Goal: Transaction & Acquisition: Book appointment/travel/reservation

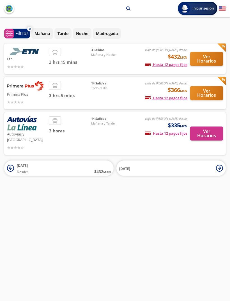
click at [207, 93] on button "Ver Horarios" at bounding box center [206, 93] width 33 height 14
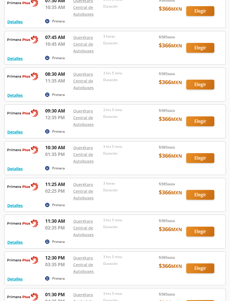
scroll to position [165, 0]
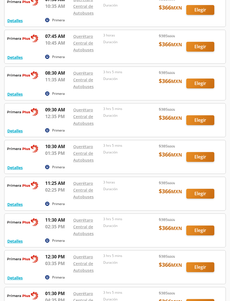
click at [49, 170] on div at bounding box center [114, 157] width 221 height 33
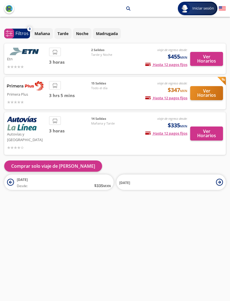
click at [60, 231] on div "Santiago de Querétaro arrow Toluca search Iniciar sesión Iniciar sesión ¡Bienve…" at bounding box center [115, 150] width 230 height 301
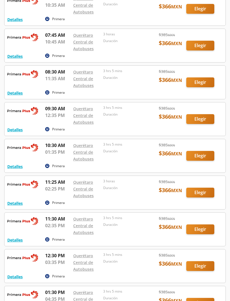
scroll to position [166, 0]
click at [15, 165] on button "Detalles" at bounding box center [14, 167] width 15 height 6
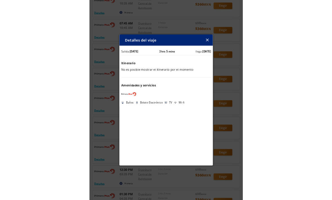
scroll to position [247, 0]
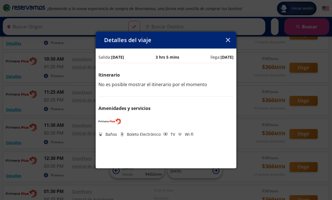
type input "Querétaro, Querétaro"
type input "Toluca, [GEOGRAPHIC_DATA]"
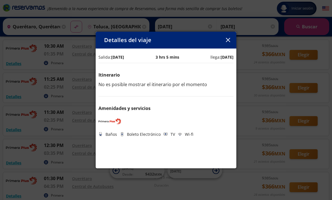
scroll to position [260, 0]
click at [225, 43] on button "button" at bounding box center [227, 40] width 8 height 8
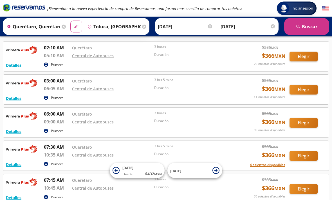
scroll to position [0, 0]
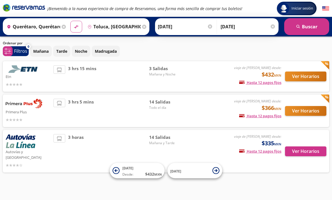
scroll to position [18, 0]
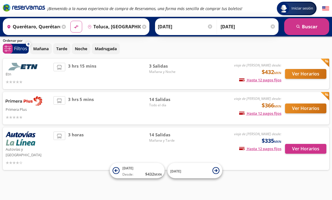
click at [230, 144] on button "Ver Horarios" at bounding box center [305, 149] width 41 height 10
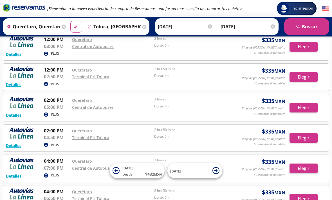
scroll to position [278, 0]
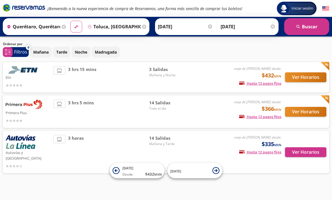
scroll to position [14, 0]
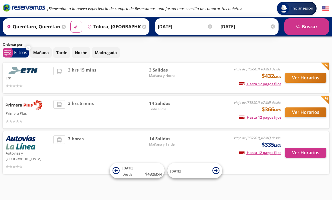
click at [230, 113] on button "Ver Horarios" at bounding box center [305, 113] width 41 height 10
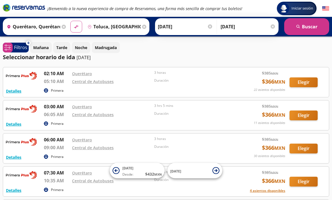
click at [82, 30] on button "material-symbols:compare-arrows-rounded" at bounding box center [76, 27] width 12 height 12
type input "Toluca, [GEOGRAPHIC_DATA]"
type input "Querétaro, Querétaro"
click at [195, 27] on input "[DATE]" at bounding box center [185, 27] width 55 height 14
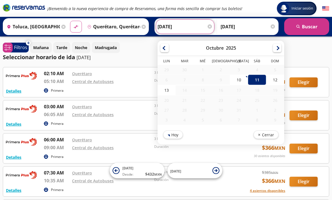
click at [230, 25] on input "[DATE]" at bounding box center [247, 27] width 55 height 14
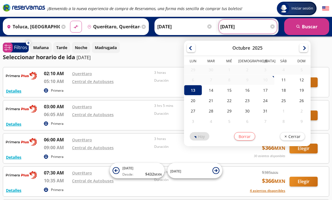
click at [183, 28] on input "[DATE]" at bounding box center [184, 27] width 55 height 14
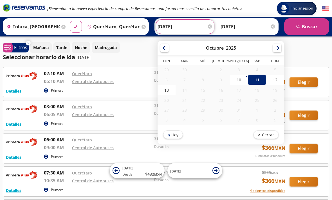
click at [184, 29] on input "[DATE]" at bounding box center [184, 27] width 55 height 14
click at [175, 90] on div "13" at bounding box center [166, 90] width 18 height 10
type input "[DATE]"
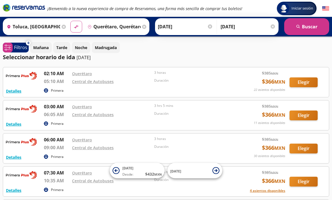
click at [230, 30] on button "search [GEOGRAPHIC_DATA]" at bounding box center [306, 26] width 45 height 17
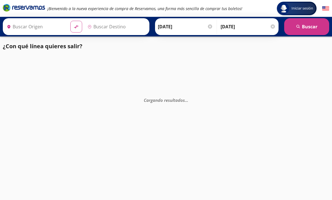
type input "Toluca, [GEOGRAPHIC_DATA]"
type input "Querétaro, Querétaro"
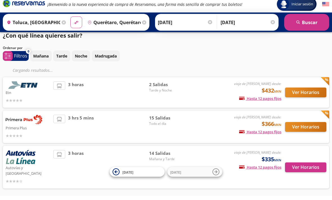
scroll to position [6, 0]
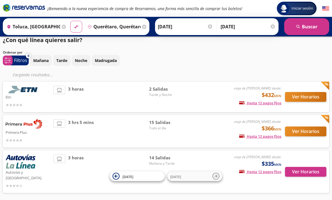
click at [230, 100] on button "Ver Horarios" at bounding box center [305, 97] width 41 height 10
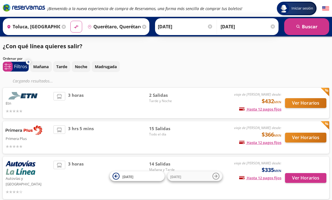
scroll to position [24, 0]
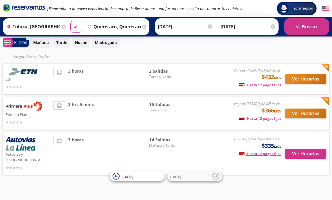
click at [230, 111] on button "Ver Horarios" at bounding box center [305, 114] width 41 height 10
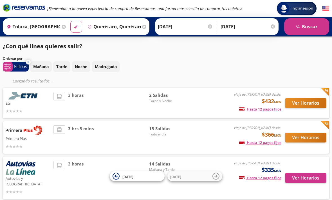
scroll to position [24, 0]
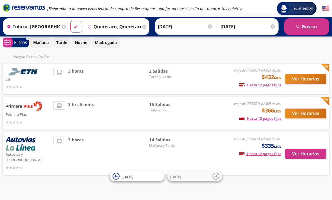
click at [230, 152] on button "Ver Horarios" at bounding box center [305, 154] width 41 height 10
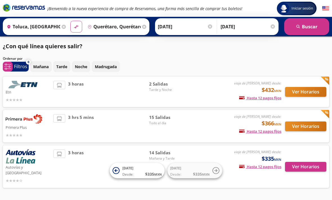
scroll to position [18, 0]
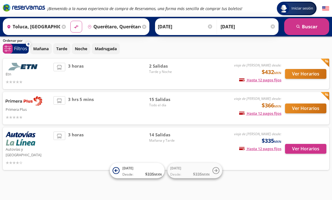
click at [193, 25] on input "[DATE]" at bounding box center [185, 27] width 55 height 14
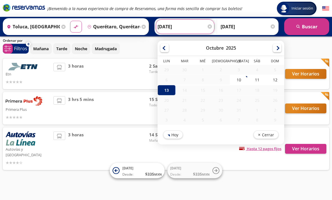
click at [230, 79] on div "12" at bounding box center [275, 80] width 18 height 10
type input "[DATE]"
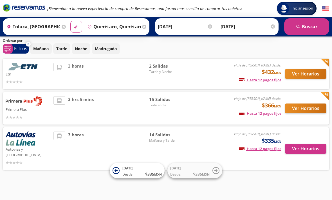
click at [230, 28] on input "[DATE]" at bounding box center [247, 27] width 55 height 14
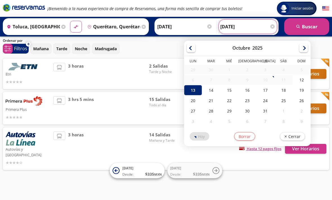
click at [230, 78] on div "12" at bounding box center [301, 80] width 18 height 10
type input "[DATE]"
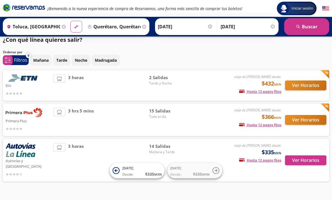
scroll to position [0, 0]
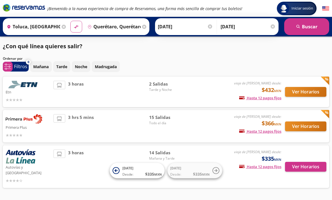
click at [230, 27] on icon "search" at bounding box center [298, 27] width 4 height 4
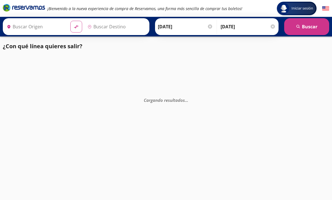
type input "Toluca, [GEOGRAPHIC_DATA]"
type input "Querétaro, Querétaro"
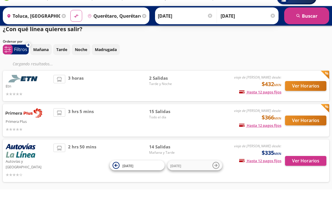
scroll to position [6, 0]
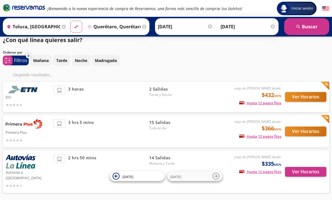
click at [230, 99] on button "Ver Horarios" at bounding box center [305, 97] width 41 height 10
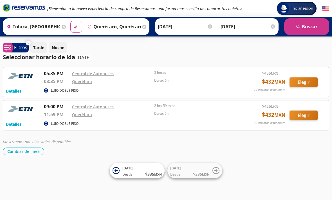
scroll to position [18, 0]
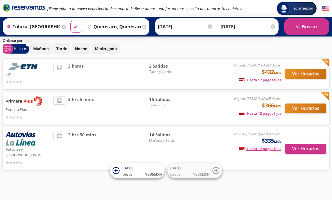
click at [230, 111] on button "Ver Horarios" at bounding box center [305, 109] width 41 height 10
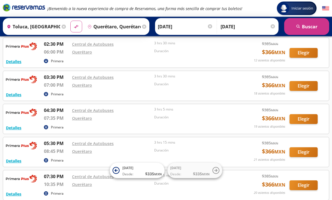
scroll to position [396, 0]
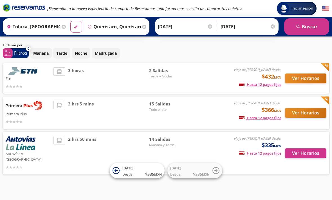
scroll to position [18, 0]
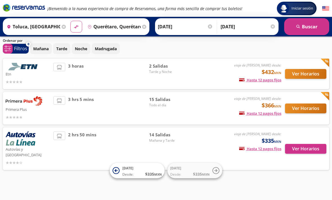
click at [230, 148] on button "Ver Horarios" at bounding box center [305, 149] width 41 height 10
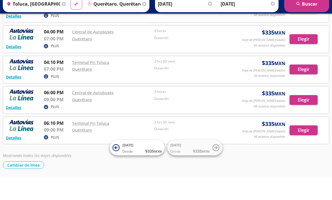
scroll to position [324, 0]
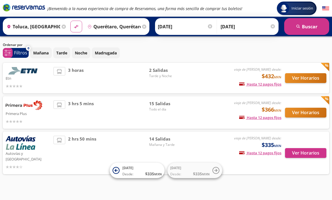
scroll to position [14, 0]
click at [230, 78] on button "Ver Horarios" at bounding box center [305, 78] width 41 height 10
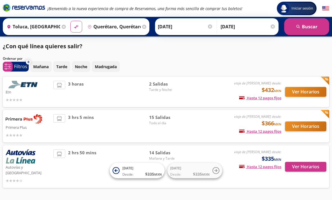
scroll to position [14, 0]
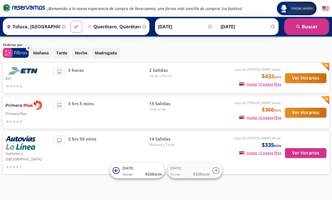
click at [230, 77] on button "Ver Horarios" at bounding box center [305, 78] width 41 height 10
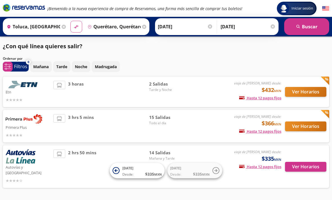
scroll to position [18, 0]
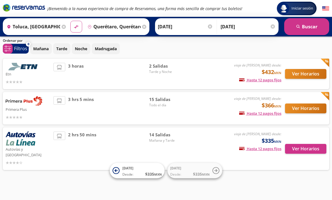
click at [230, 104] on button "Ver Horarios" at bounding box center [305, 109] width 41 height 10
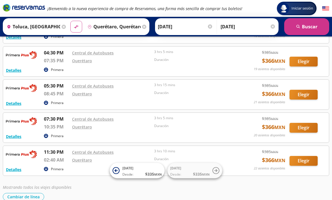
scroll to position [381, 0]
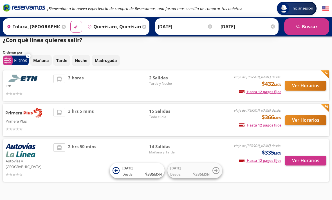
scroll to position [6, 0]
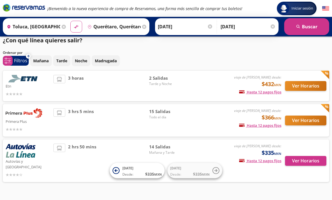
click at [230, 84] on button "Ver Horarios" at bounding box center [305, 86] width 41 height 10
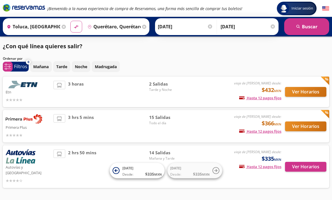
click at [230, 126] on button "Ver Horarios" at bounding box center [305, 127] width 41 height 10
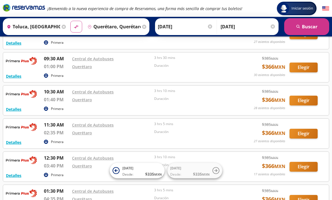
scroll to position [132, 0]
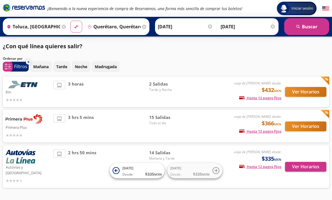
scroll to position [18, 0]
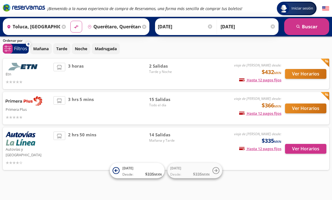
click at [22, 68] on img at bounding box center [24, 67] width 37 height 8
click at [20, 70] on img at bounding box center [24, 67] width 37 height 8
click at [230, 72] on button "Ver Horarios" at bounding box center [305, 74] width 41 height 10
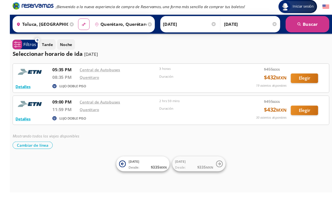
scroll to position [10, 0]
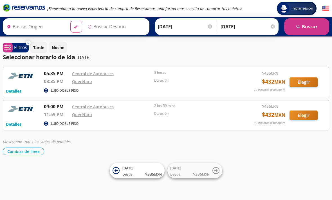
type input "Querétaro, Querétaro"
type input "Toluca, [GEOGRAPHIC_DATA]"
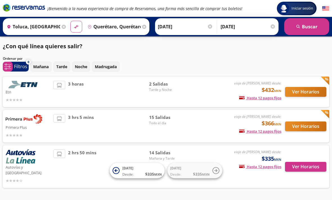
scroll to position [18, 0]
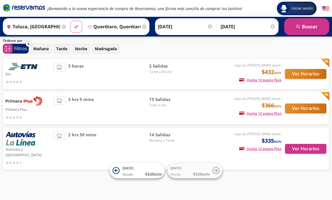
click at [230, 148] on button "Ver Horarios" at bounding box center [305, 149] width 41 height 10
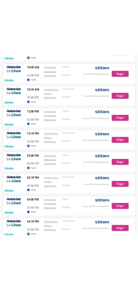
scroll to position [469, 0]
